Goal: Task Accomplishment & Management: Manage account settings

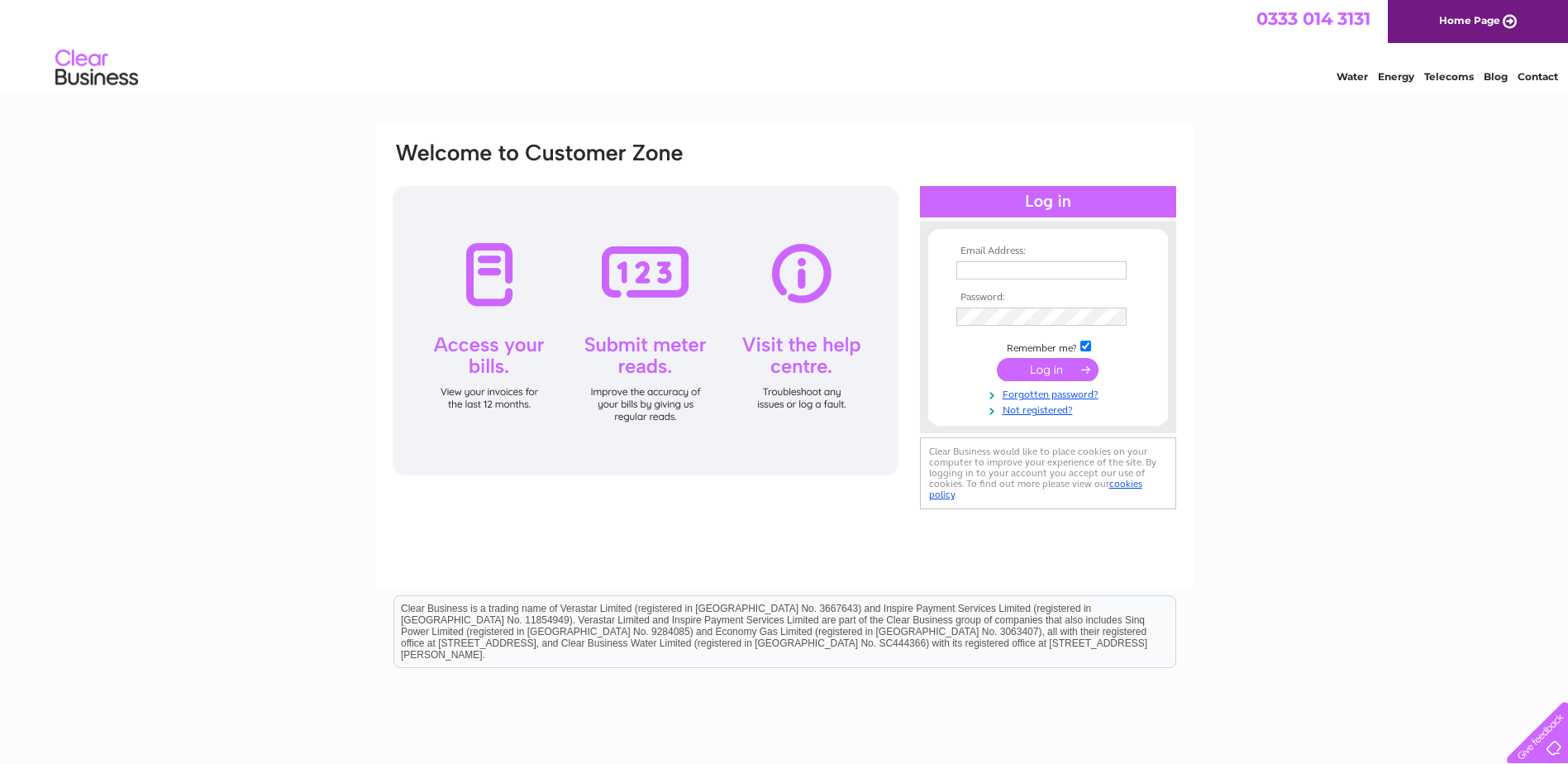
type input "APInvoices.EMEA@speedcast.com"
click at [1043, 373] on input "submit" at bounding box center [1047, 370] width 102 height 23
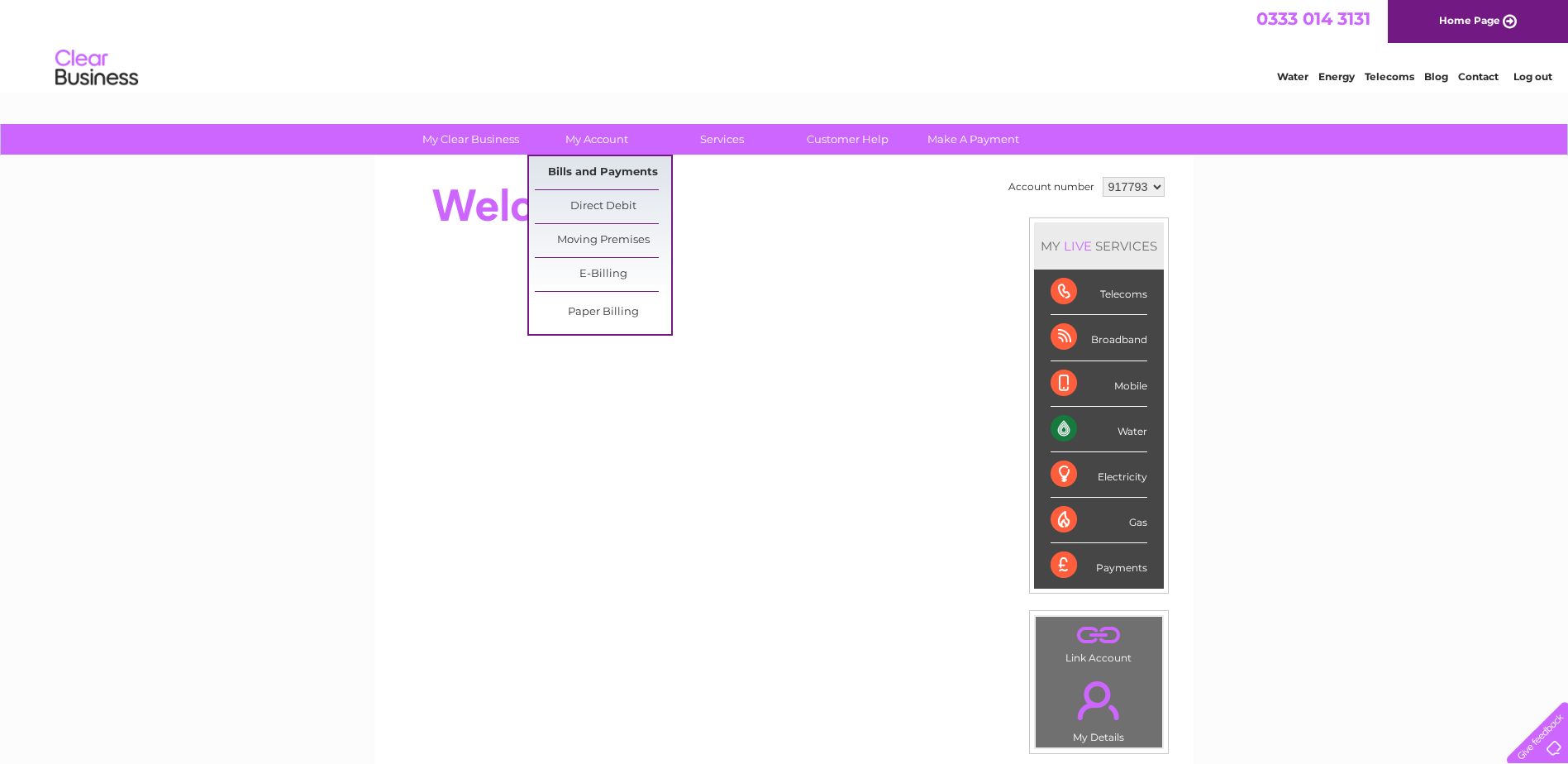
click at [605, 168] on link "Bills and Payments" at bounding box center [603, 173] width 137 height 33
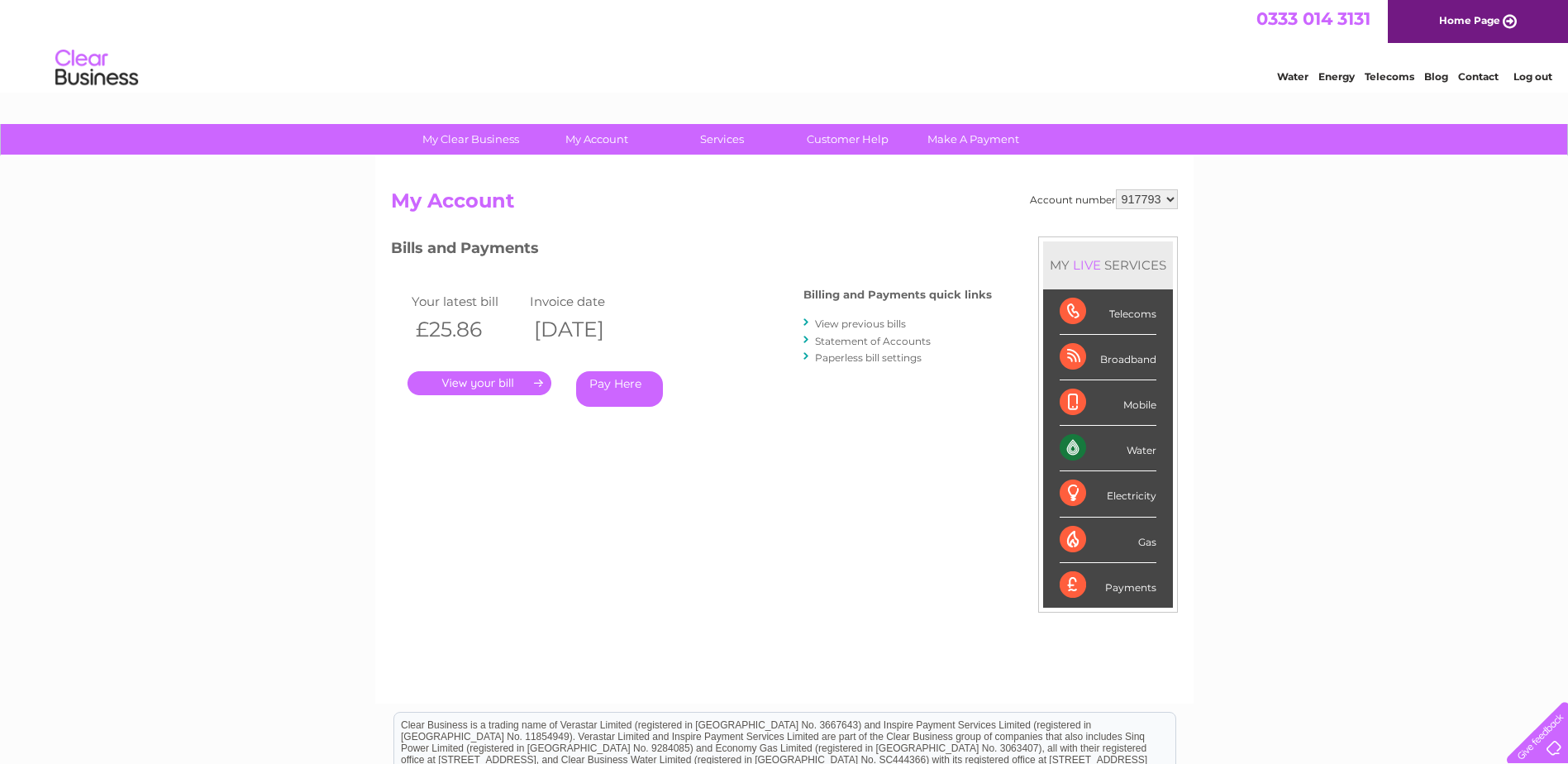
click at [509, 381] on link "." at bounding box center [480, 382] width 144 height 24
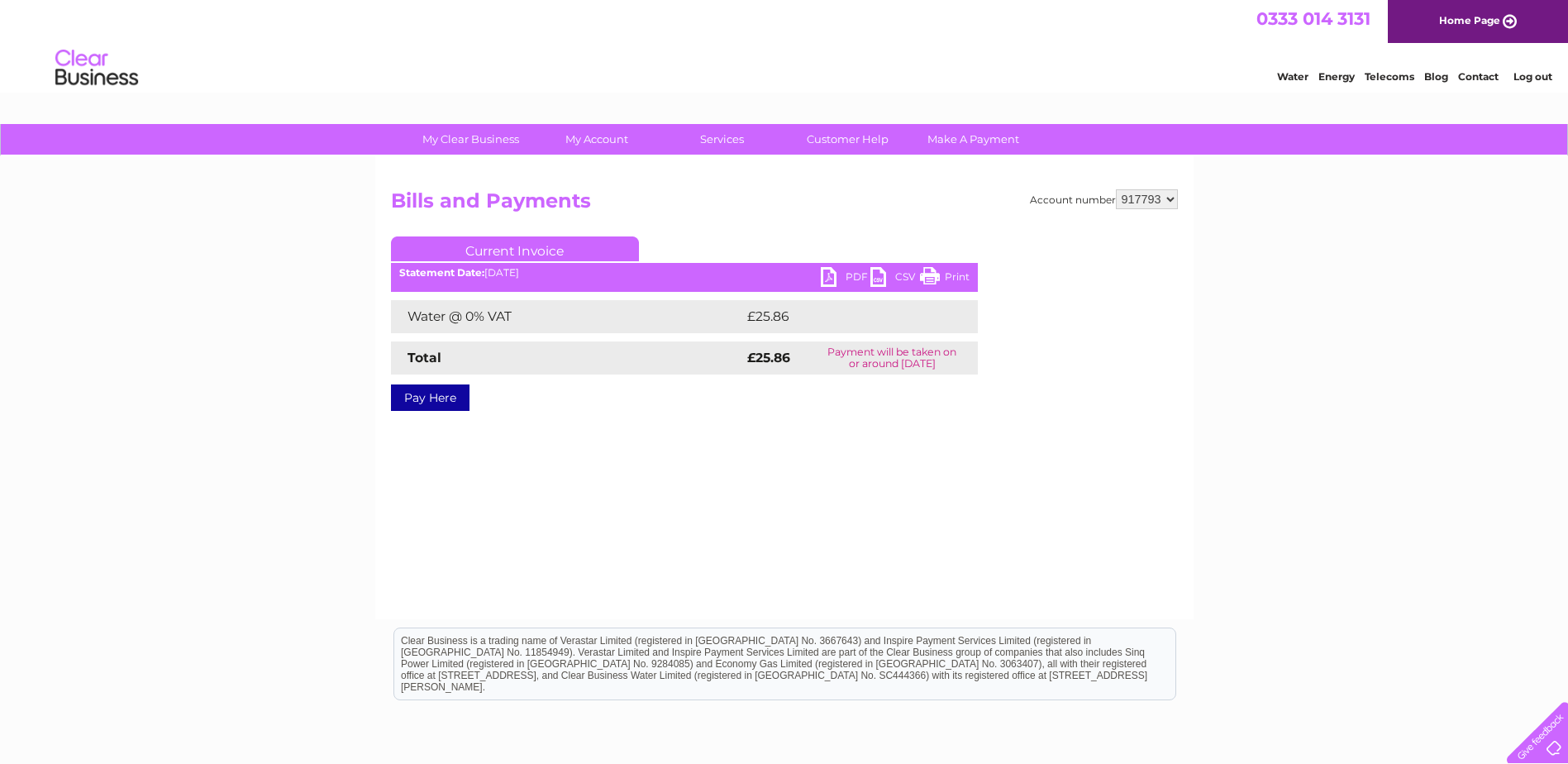
click at [842, 274] on link "PDF" at bounding box center [845, 279] width 50 height 24
click at [1529, 82] on link "Log out" at bounding box center [1532, 76] width 39 height 13
